Goal: Information Seeking & Learning: Learn about a topic

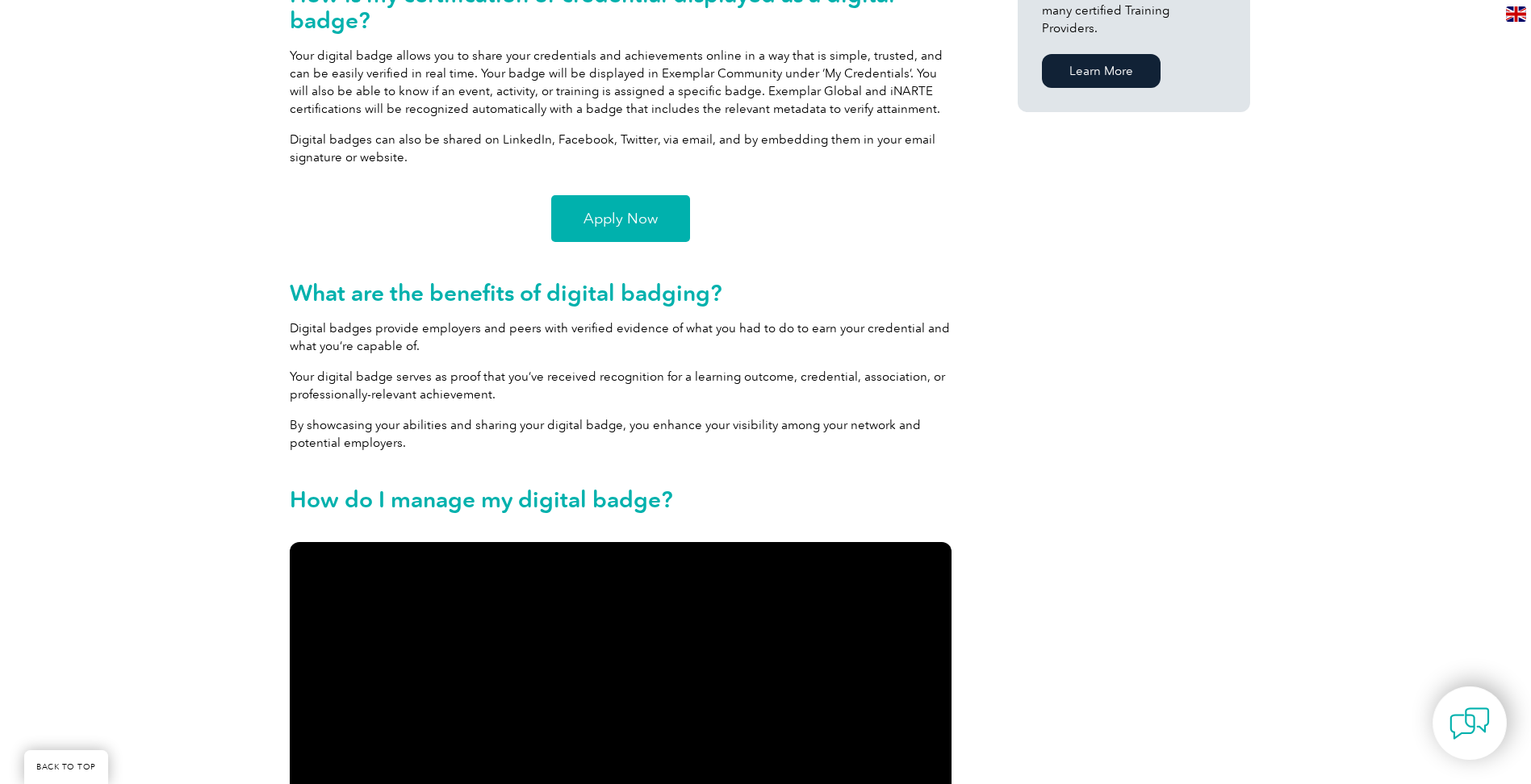
scroll to position [1250, 0]
click at [604, 213] on span "Apply Now" at bounding box center [620, 220] width 74 height 15
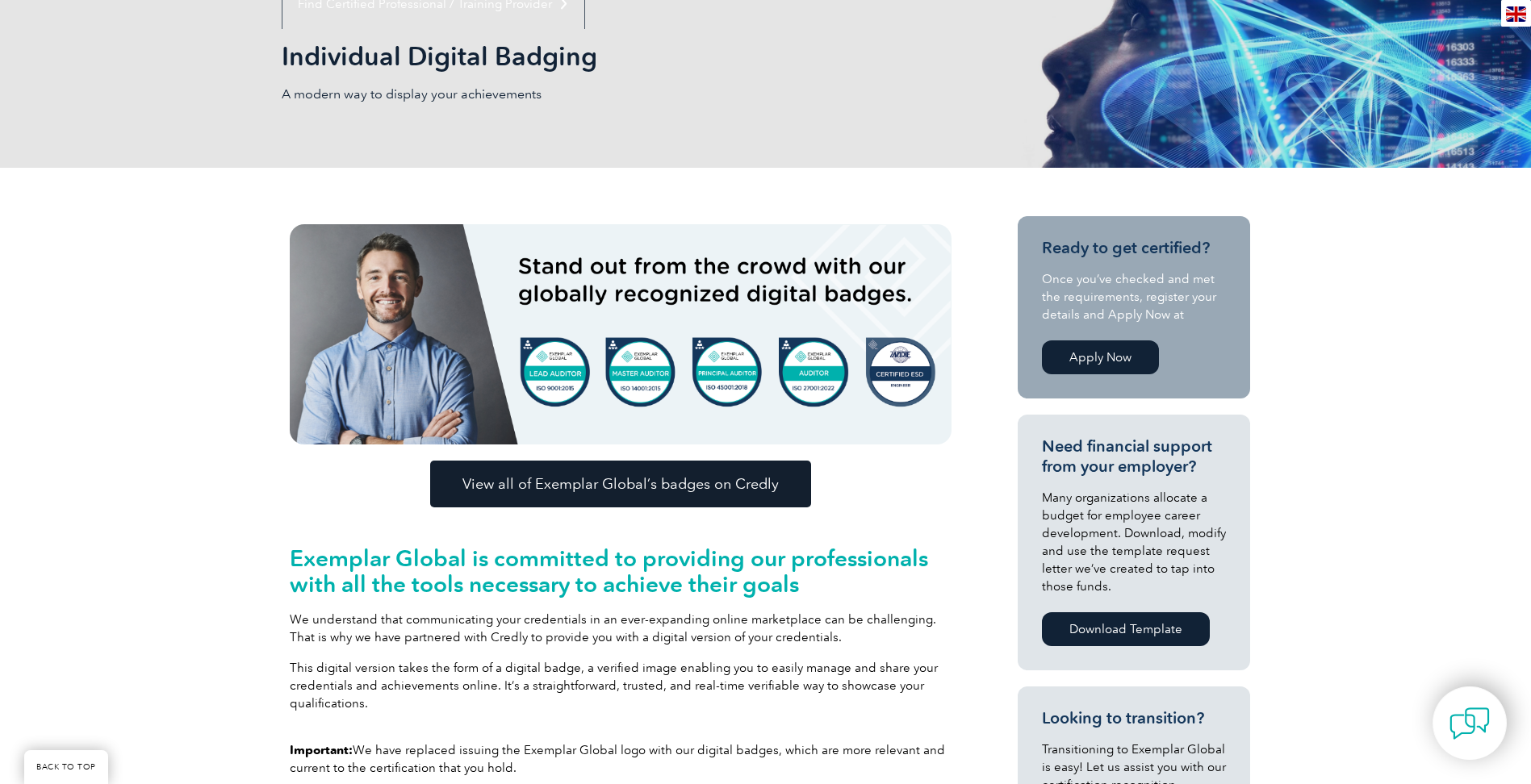
scroll to position [0, 0]
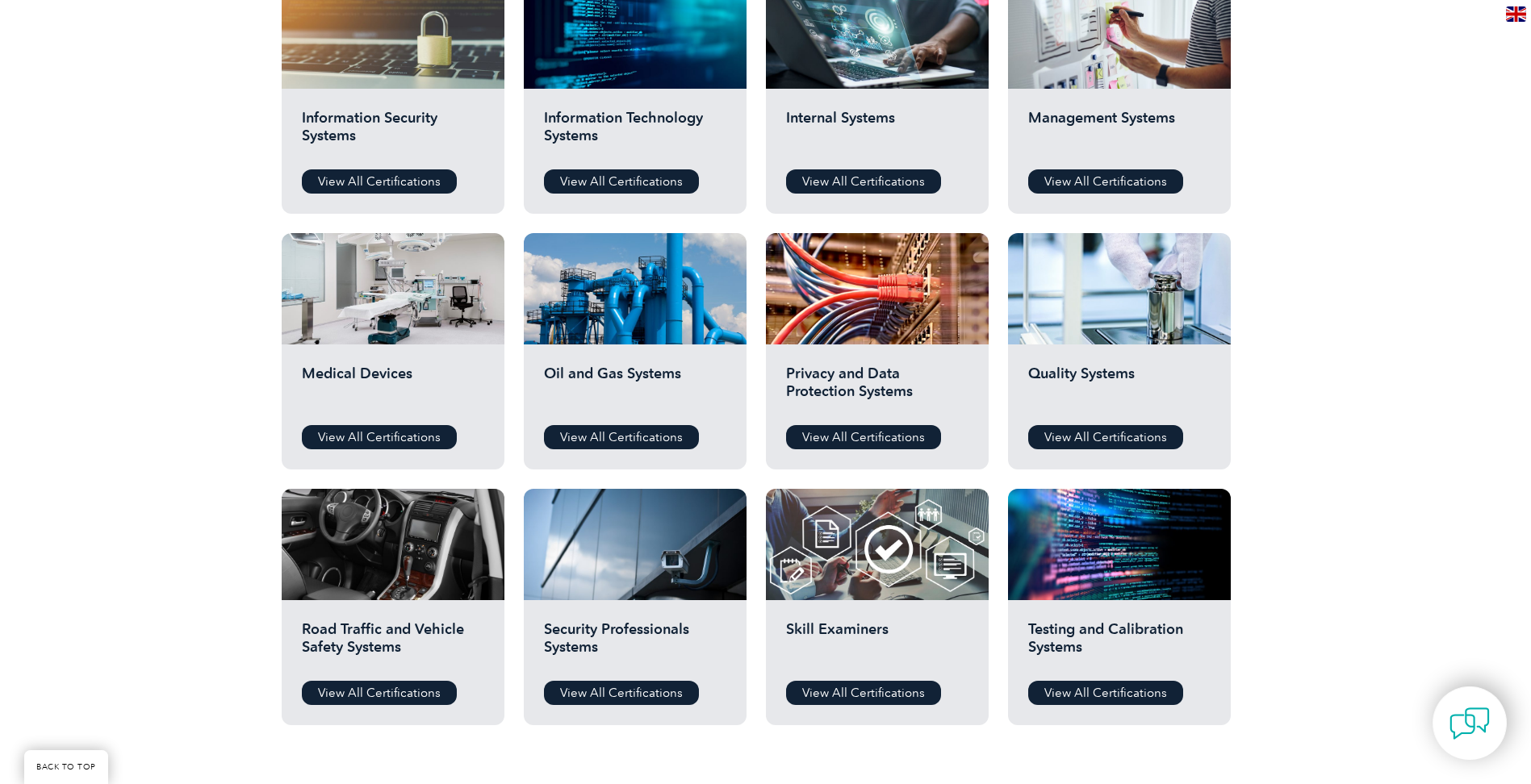
scroll to position [908, 0]
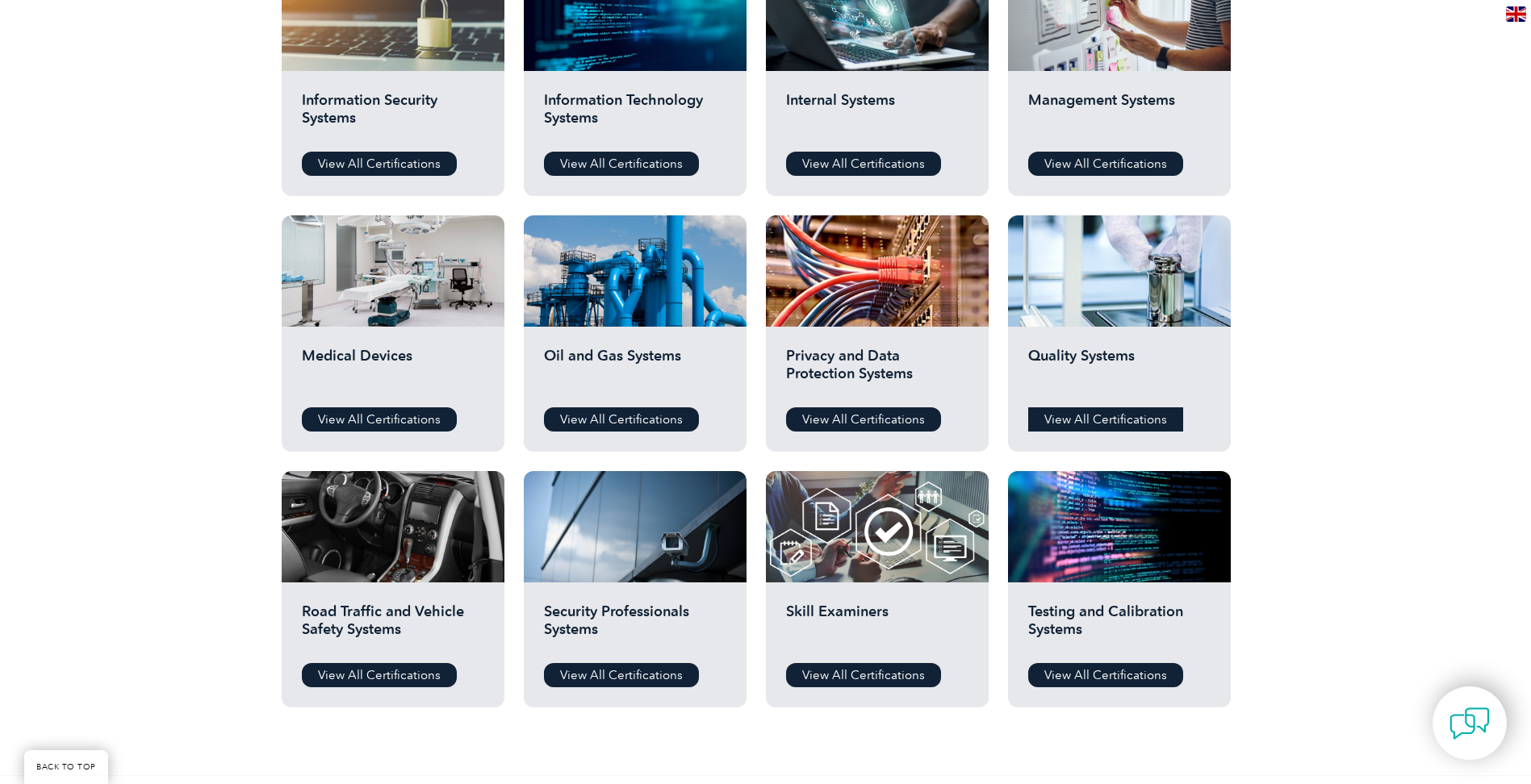
click at [1082, 427] on link "View All Certifications" at bounding box center [1106, 420] width 155 height 24
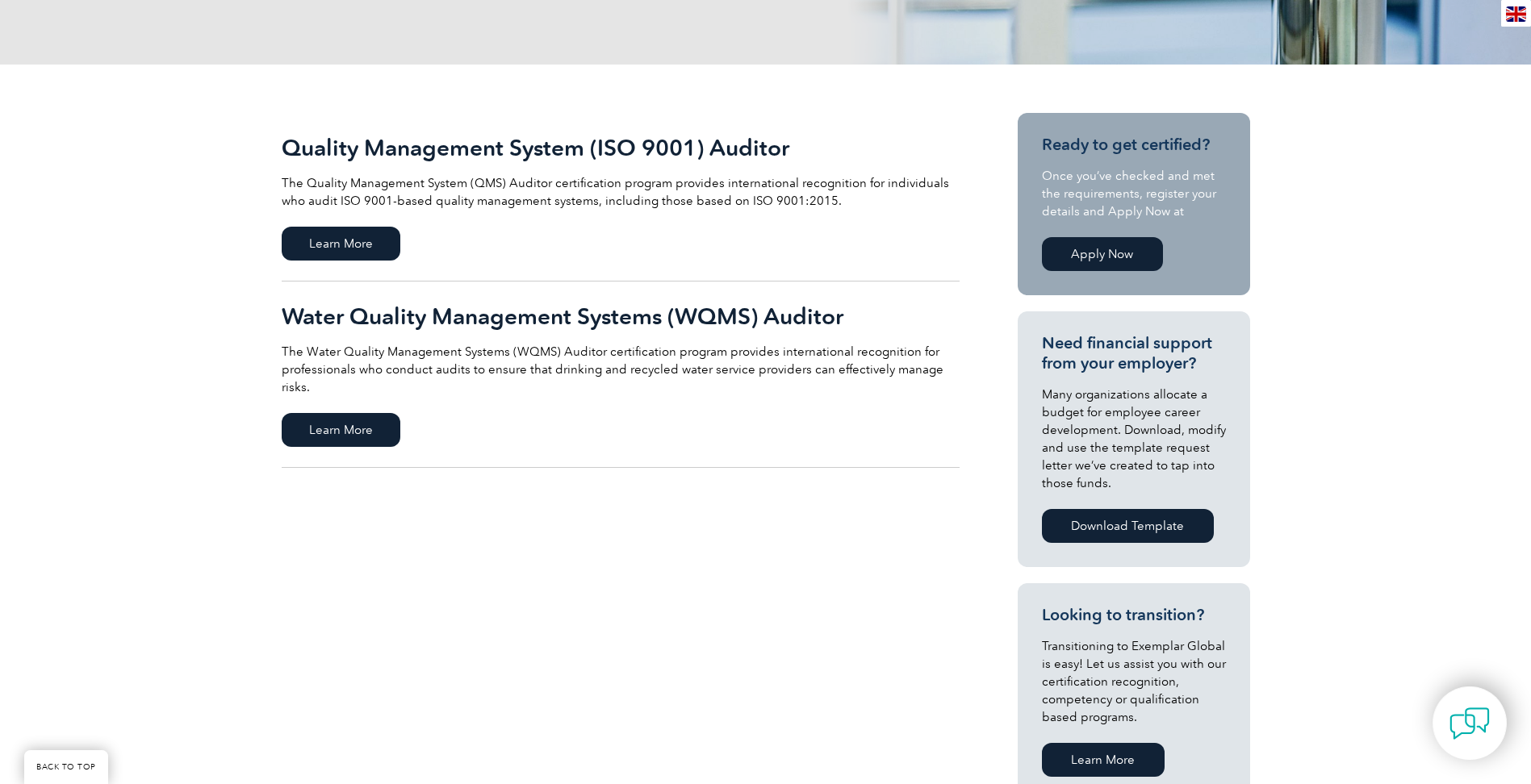
scroll to position [303, 0]
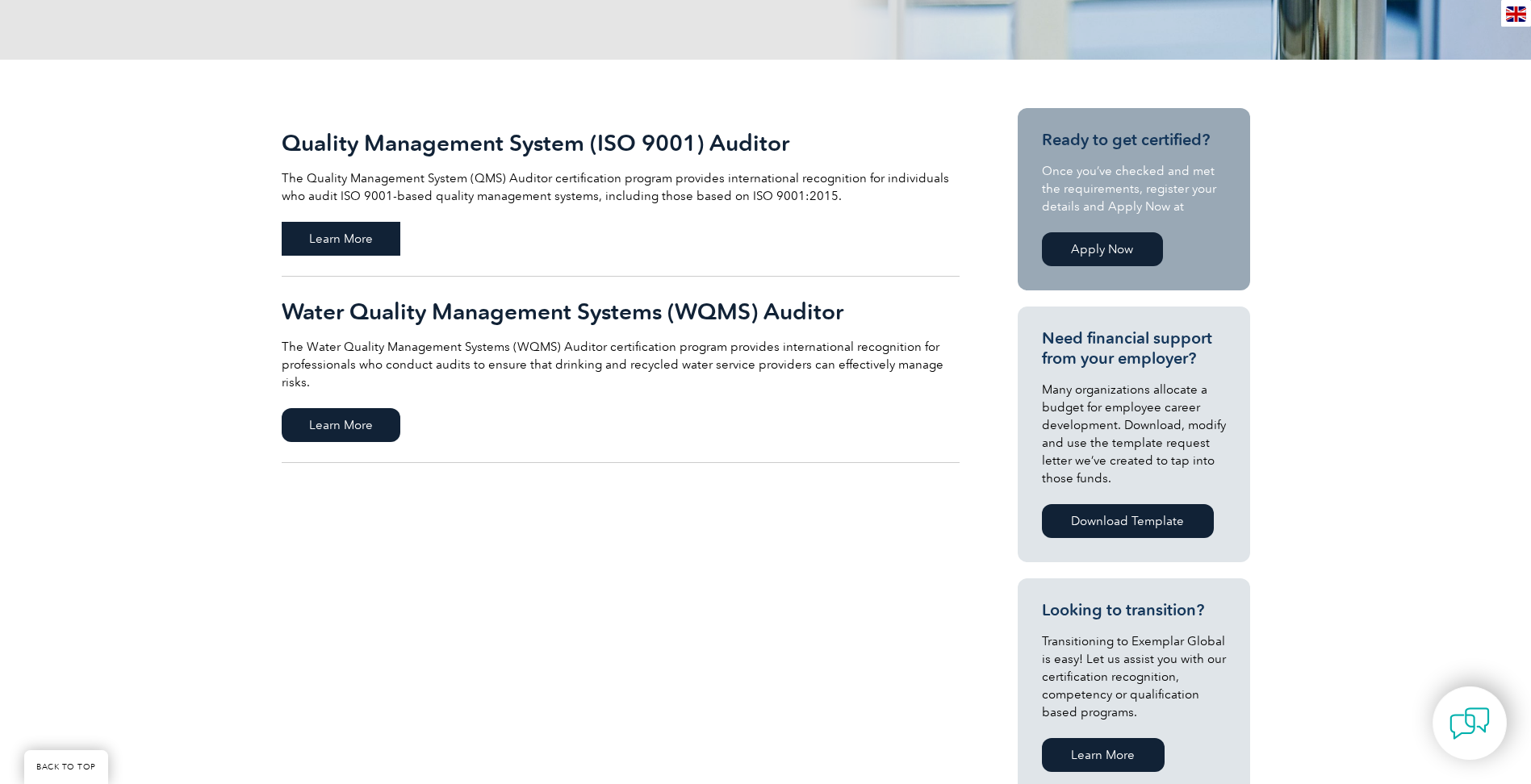
click at [325, 233] on span "Learn More" at bounding box center [341, 238] width 119 height 34
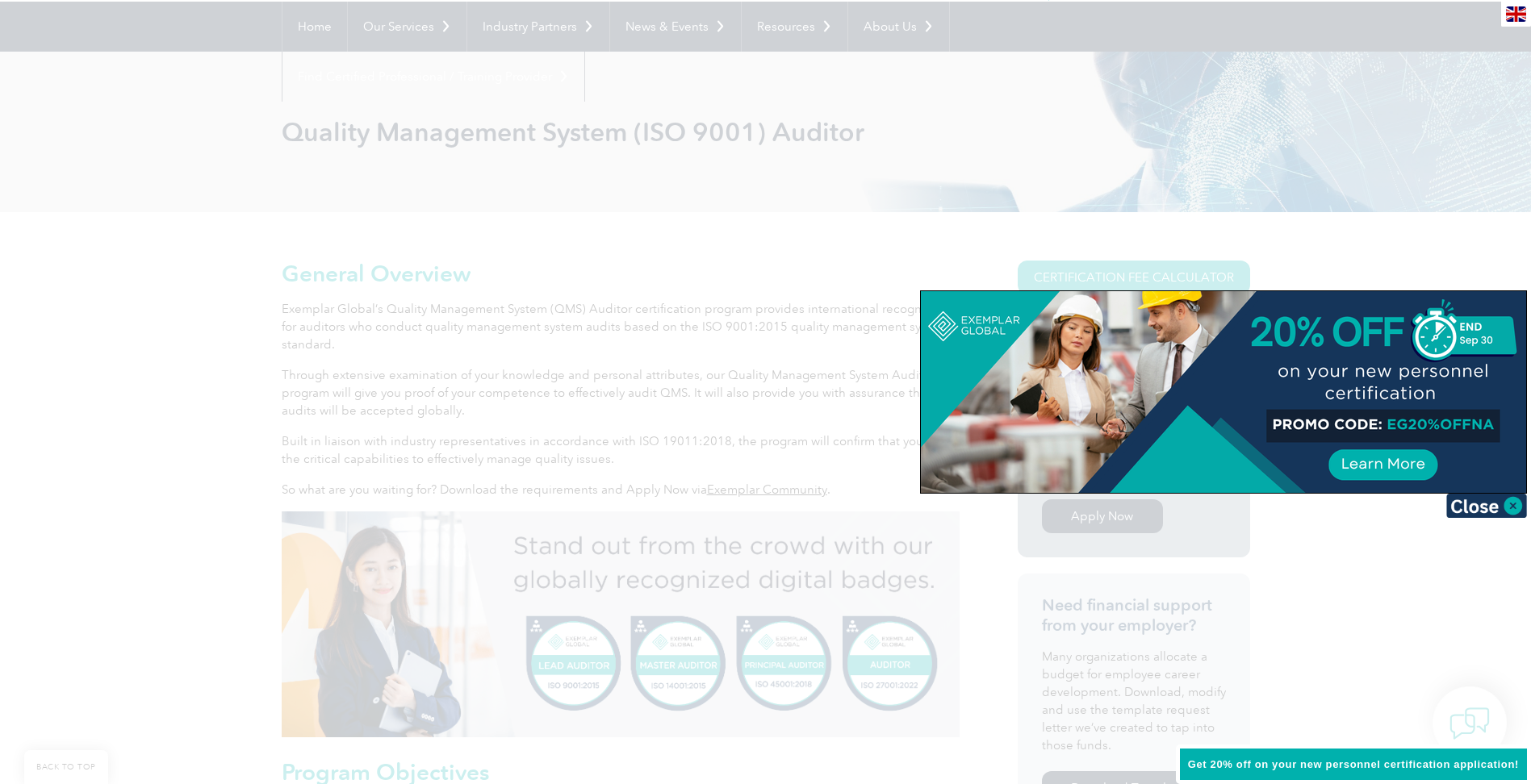
scroll to position [141, 0]
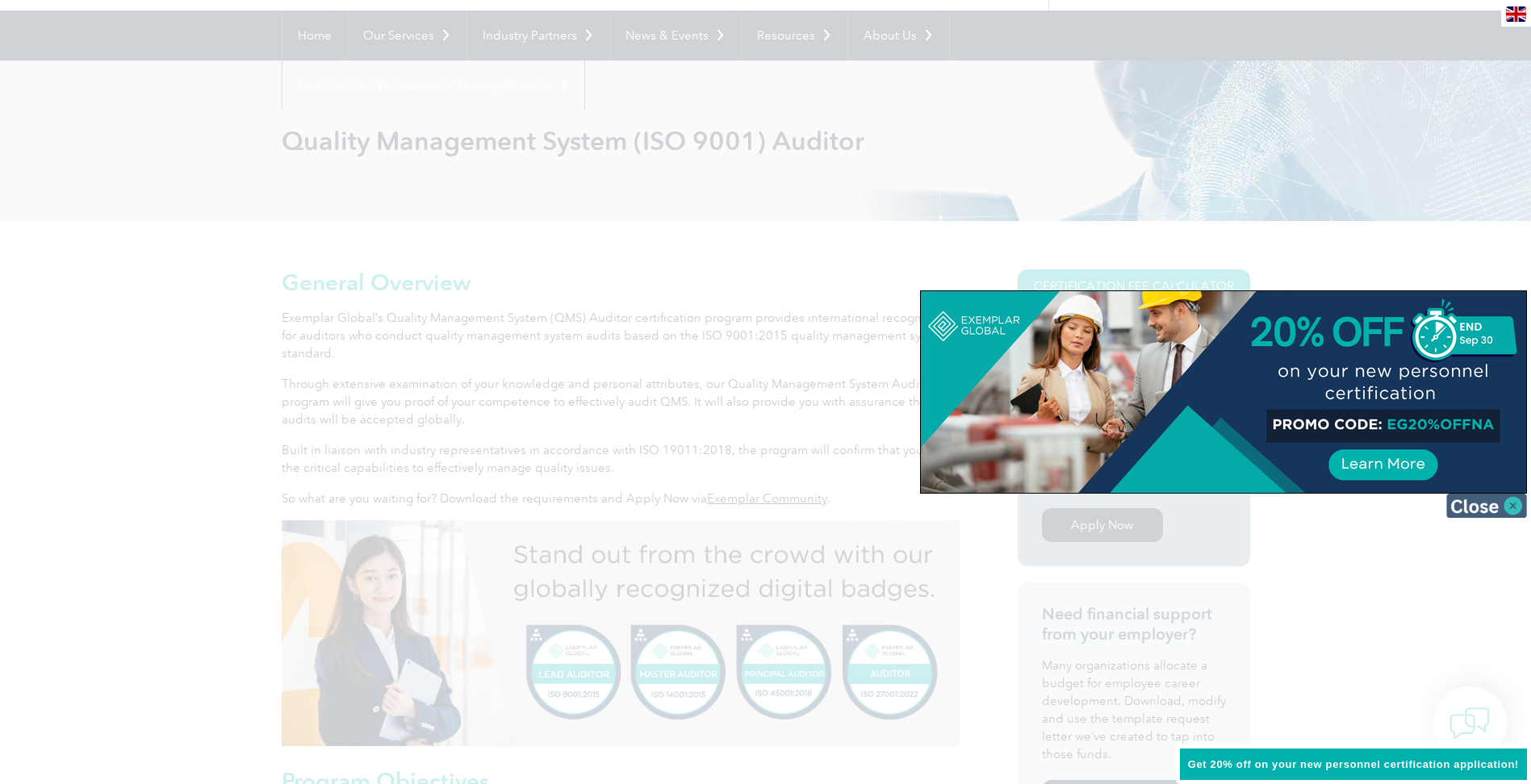
click at [1510, 504] on img at bounding box center [1486, 505] width 80 height 24
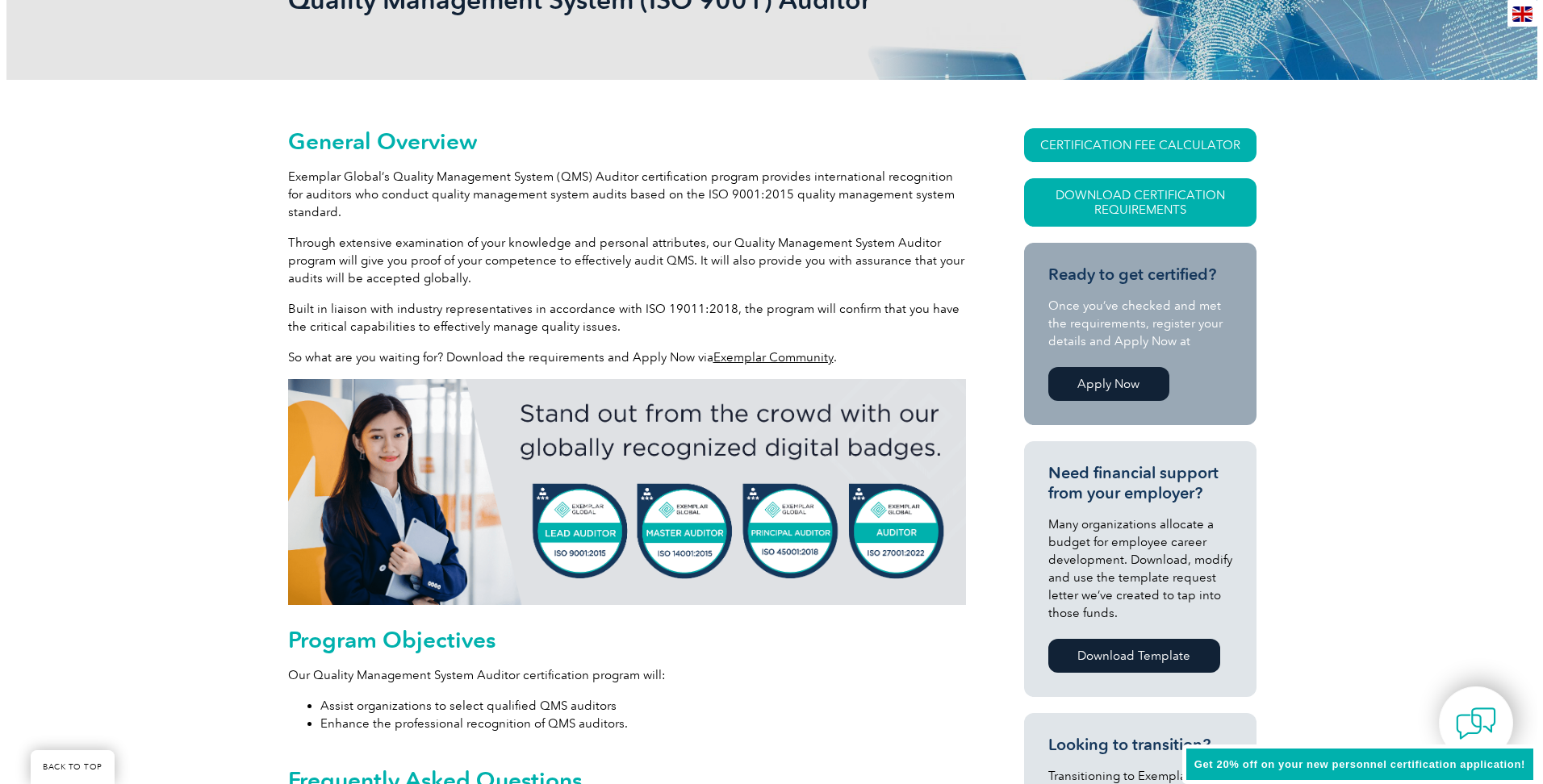
scroll to position [262, 0]
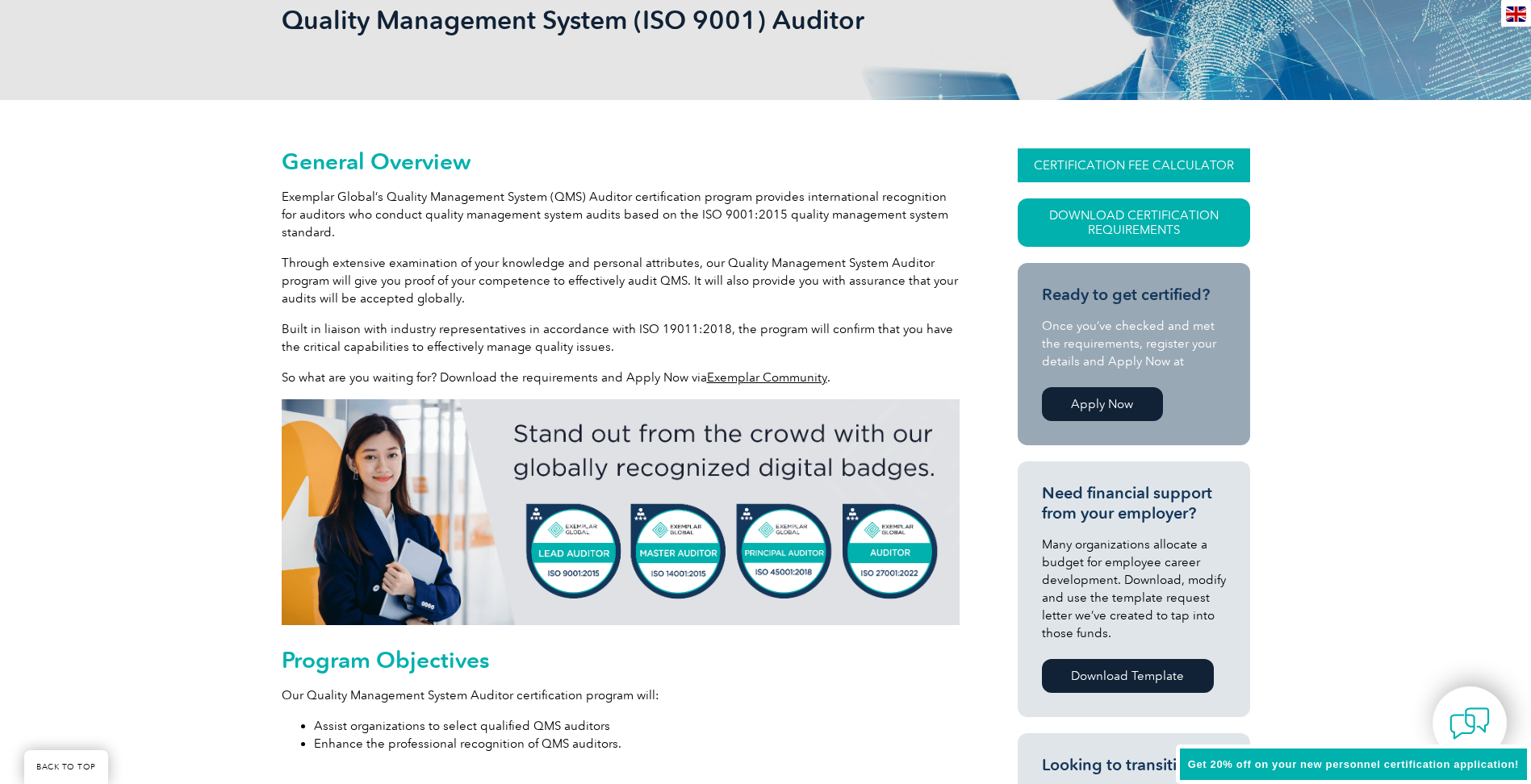
click at [1119, 164] on link "CERTIFICATION FEE CALCULATOR" at bounding box center [1134, 165] width 233 height 34
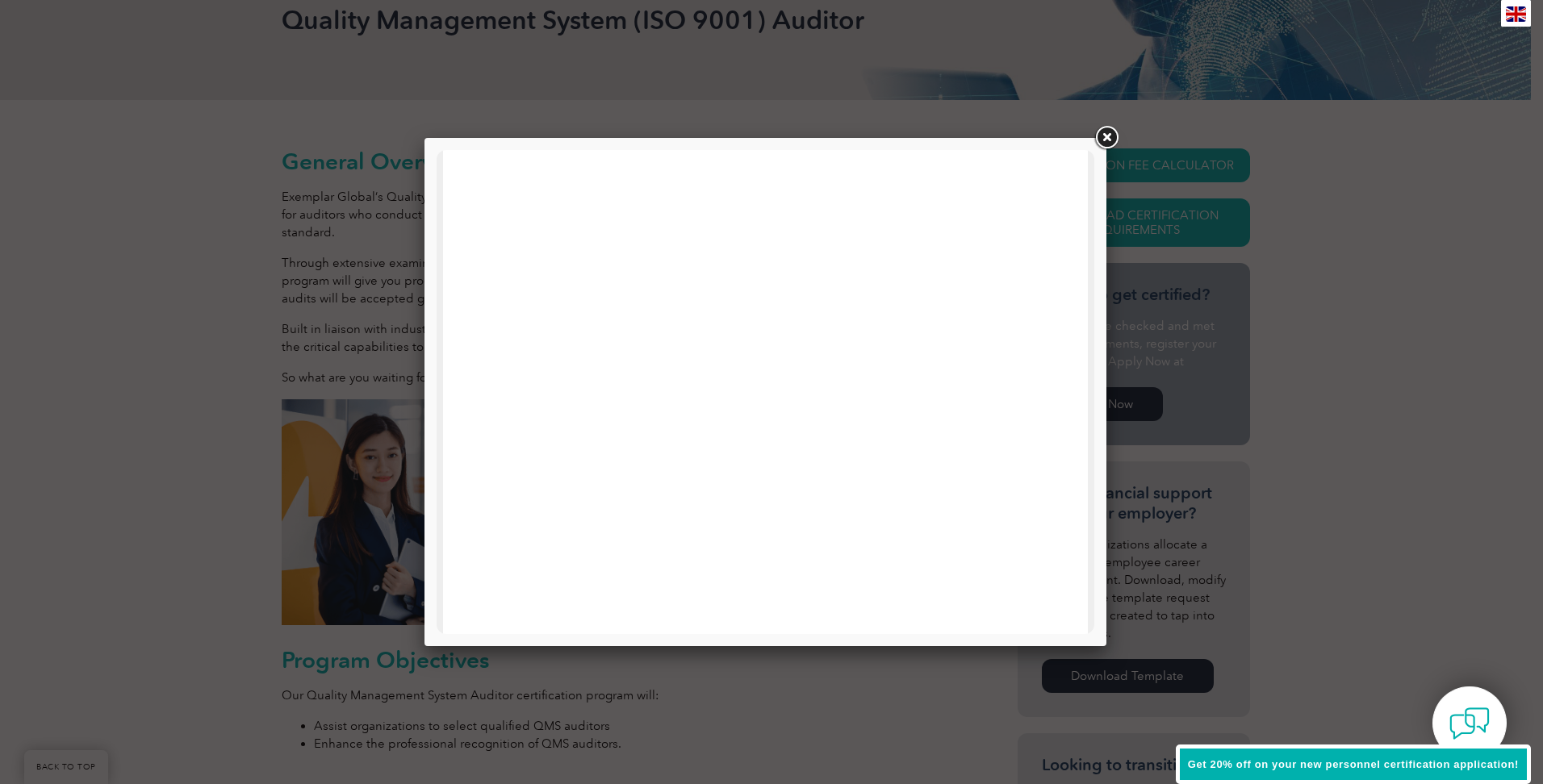
scroll to position [0, 0]
click at [1108, 138] on link at bounding box center [1106, 137] width 29 height 29
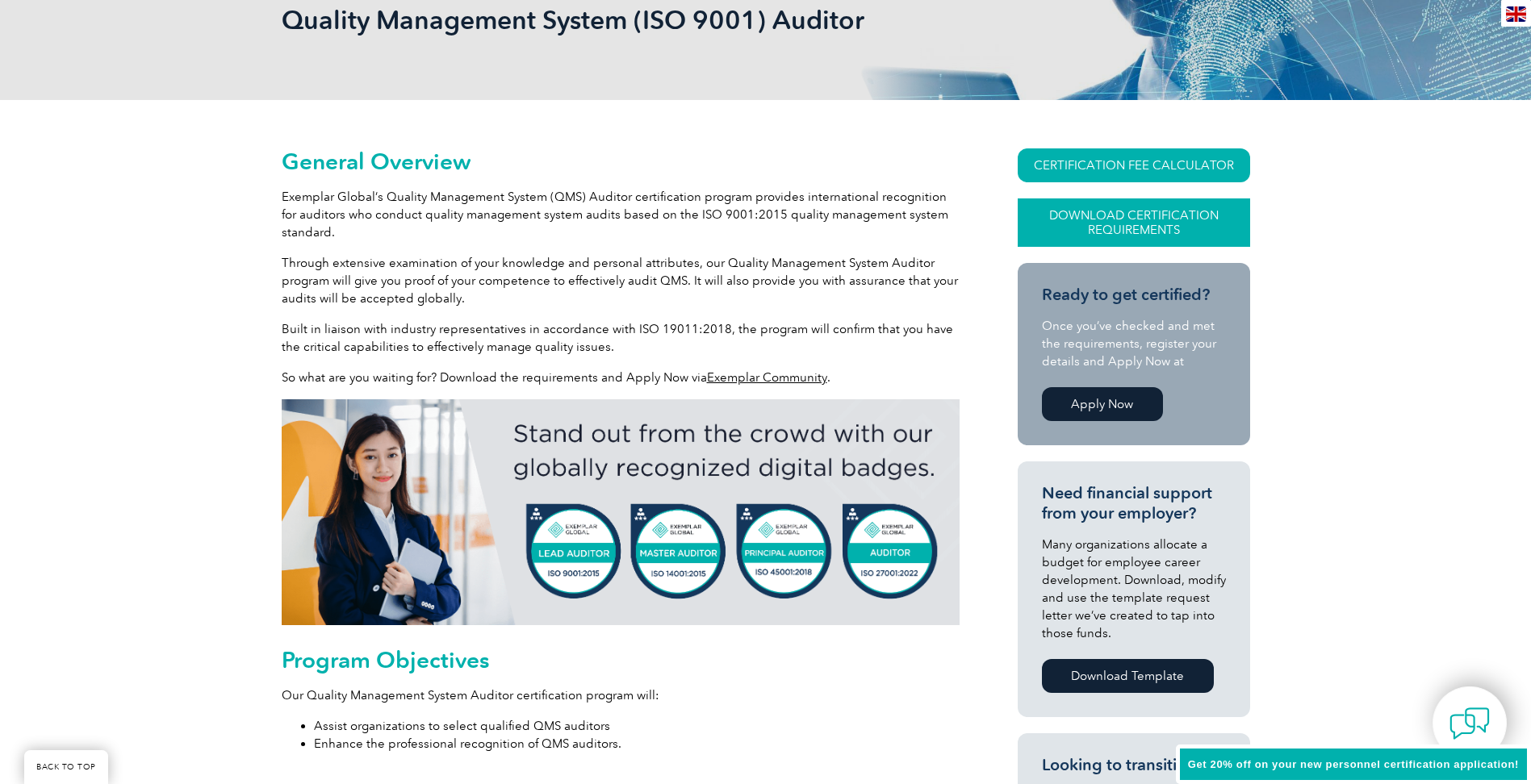
click at [1139, 224] on link "Download Certification Requirements" at bounding box center [1134, 222] width 233 height 48
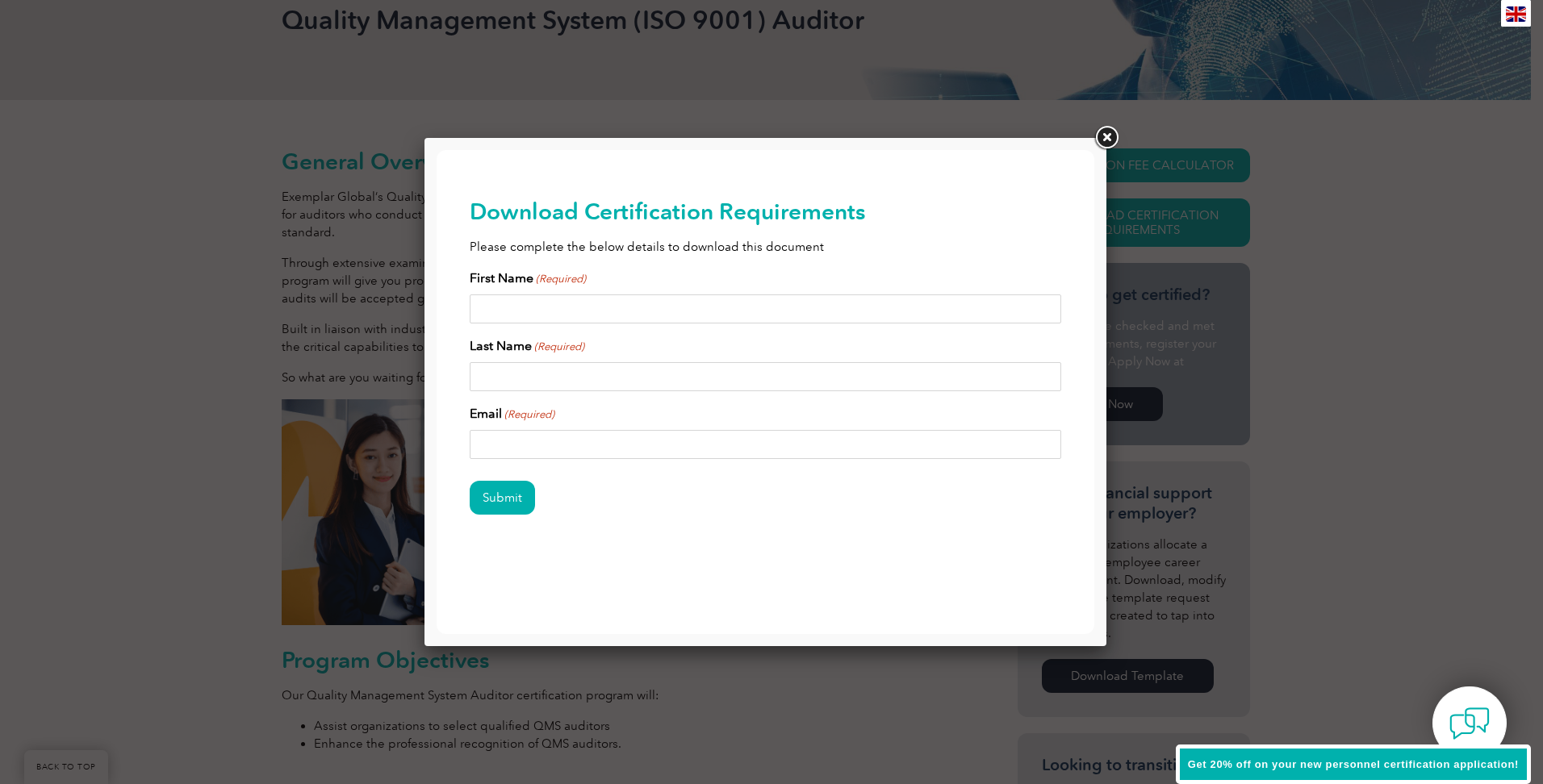
click at [1110, 138] on link at bounding box center [1106, 137] width 29 height 29
